Goal: Transaction & Acquisition: Purchase product/service

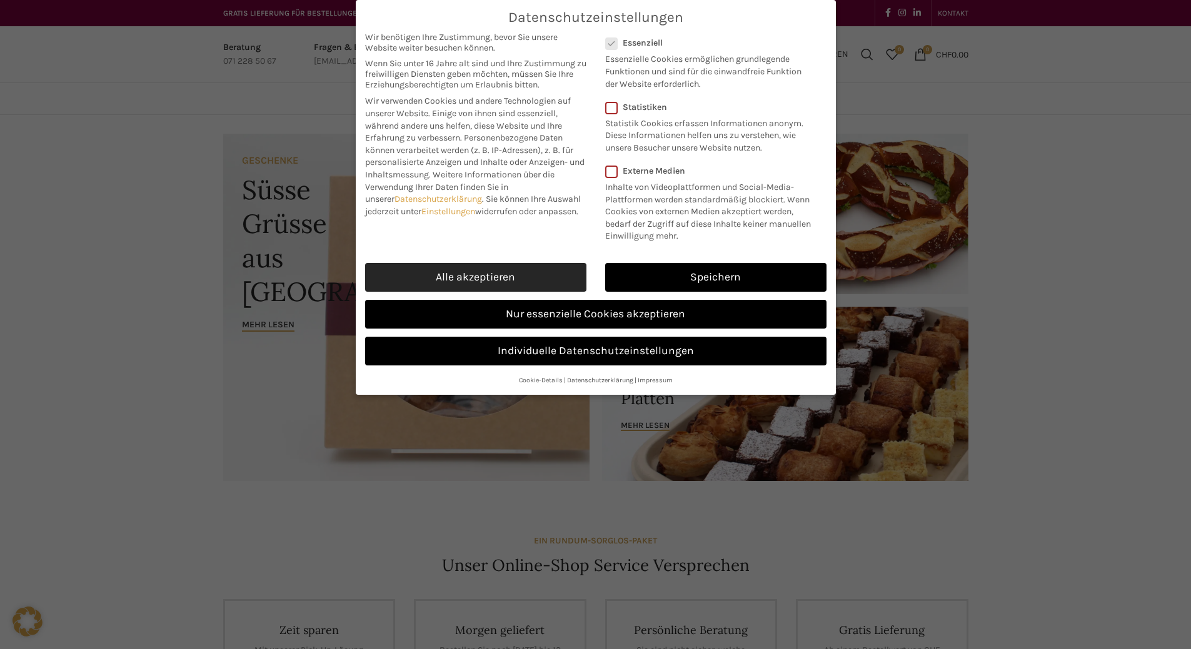
click at [533, 270] on link "Alle akzeptieren" at bounding box center [475, 277] width 221 height 29
checkbox input "true"
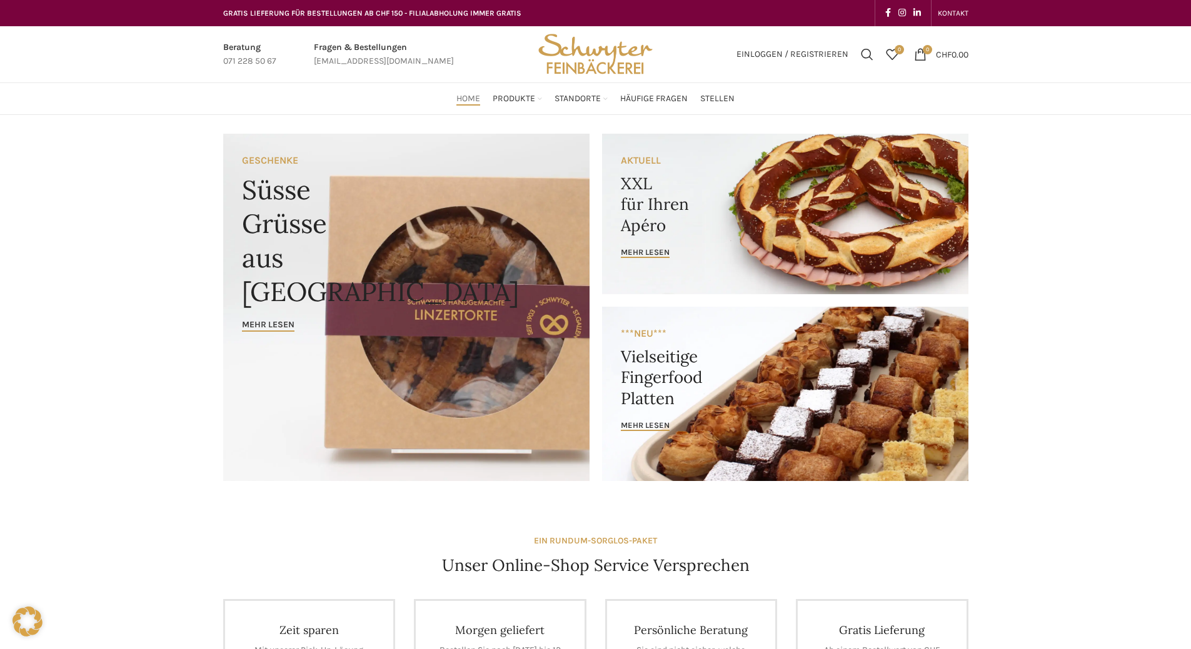
click at [806, 237] on link "Banner link" at bounding box center [785, 214] width 366 height 161
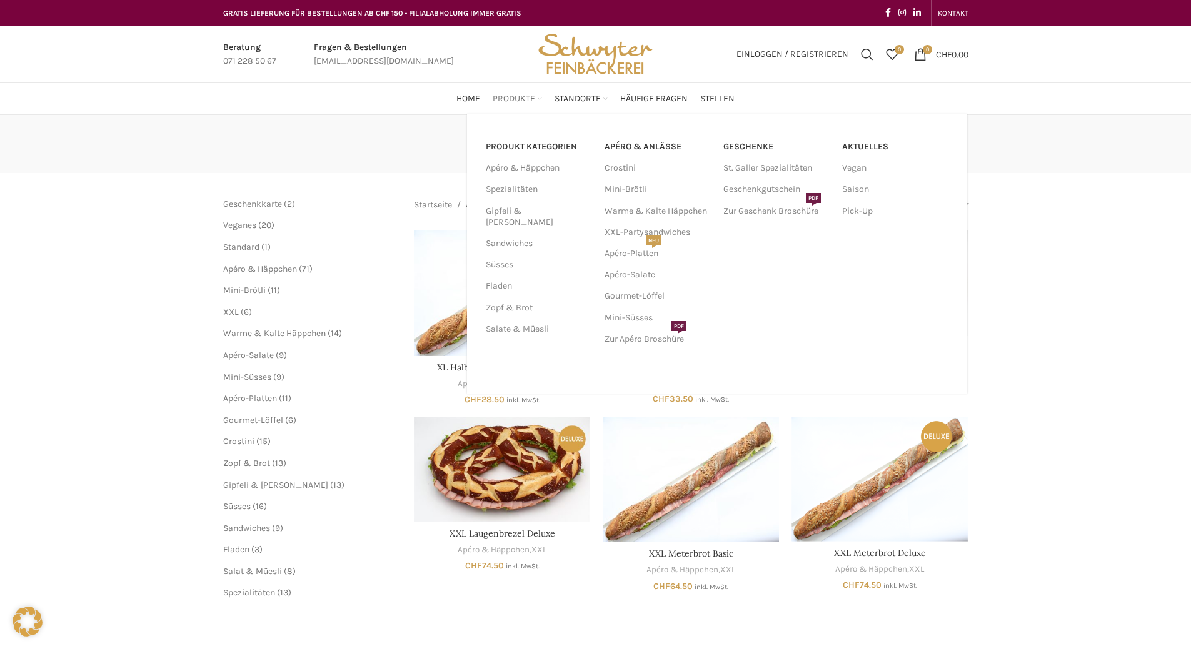
click at [519, 102] on span "Produkte" at bounding box center [513, 99] width 42 height 12
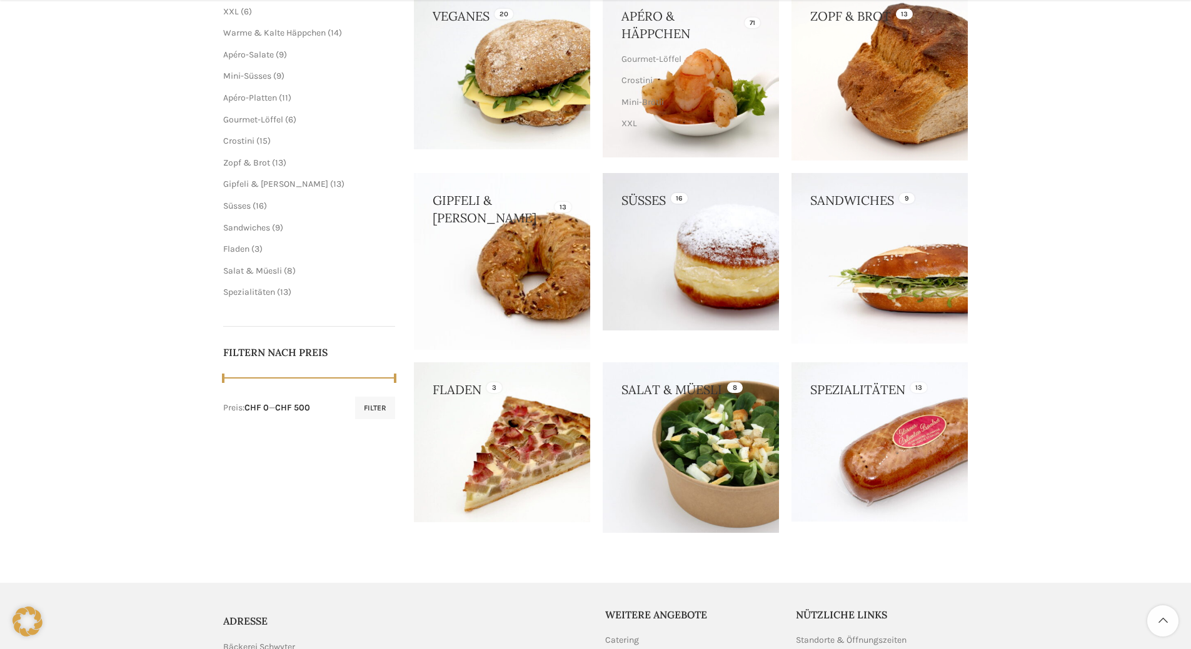
scroll to position [375, 0]
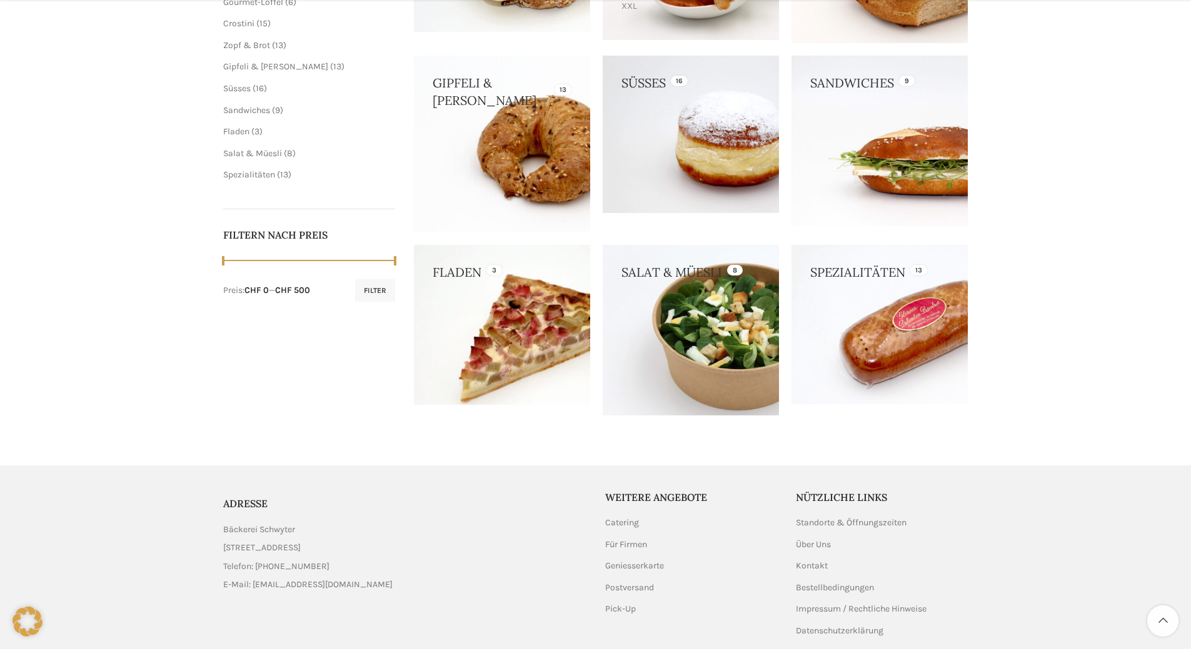
click at [509, 353] on link at bounding box center [502, 325] width 176 height 161
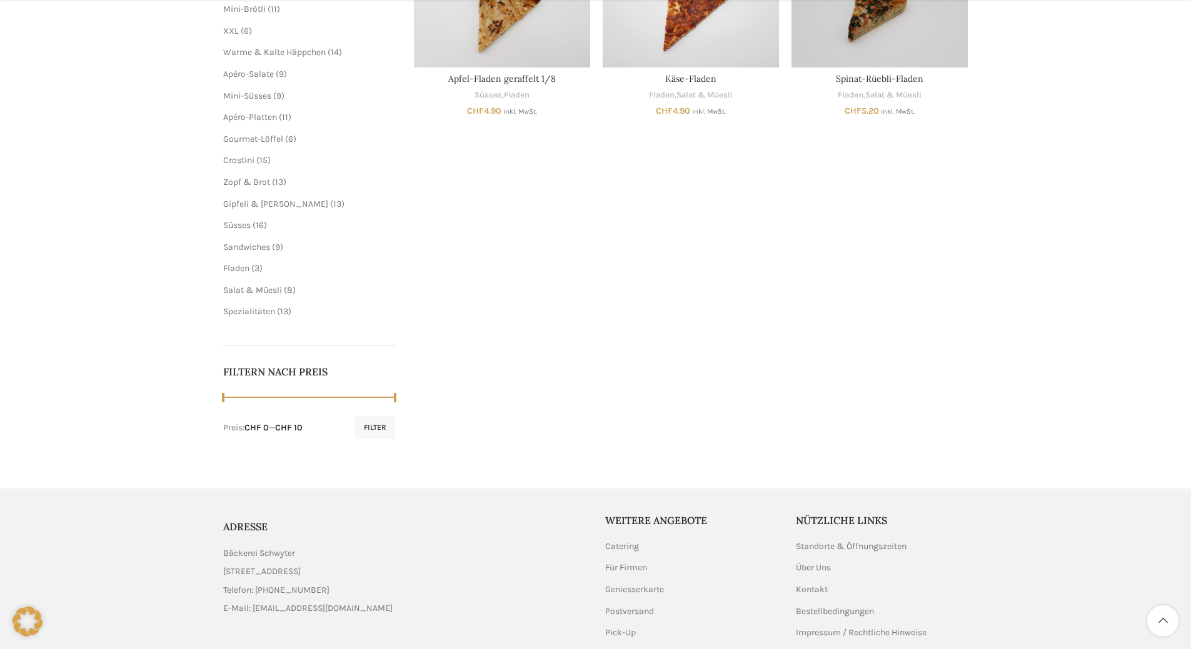
scroll to position [312, 0]
